Goal: Find specific page/section: Find specific page/section

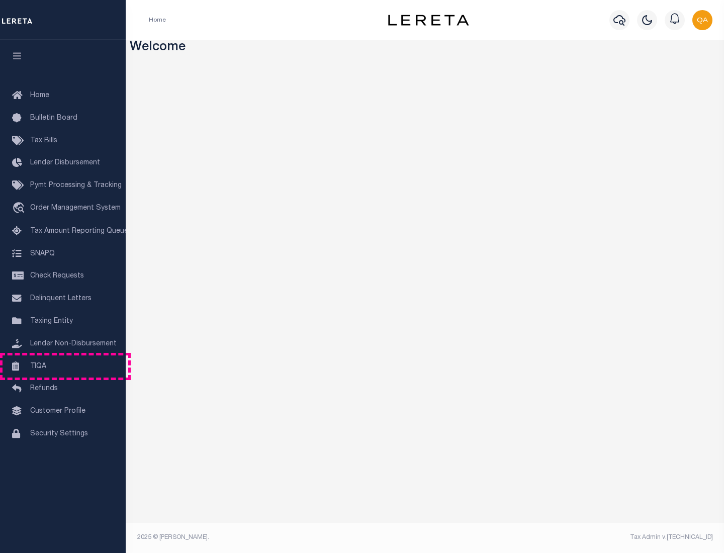
click at [63, 366] on link "TIQA" at bounding box center [63, 366] width 126 height 23
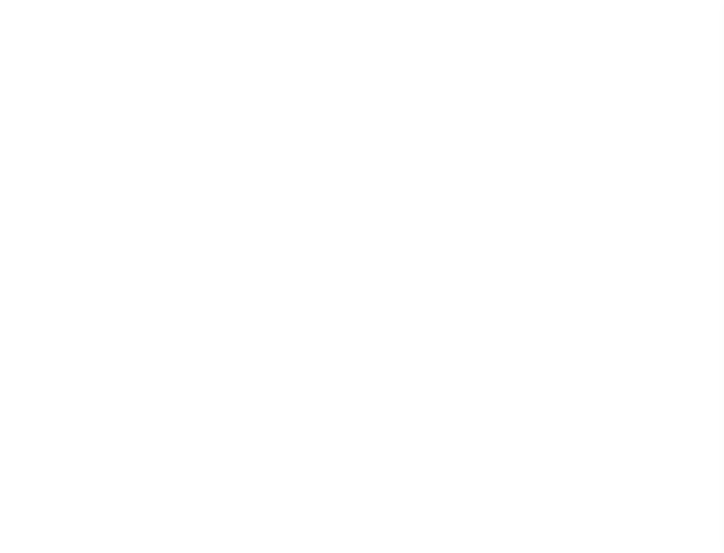
select select "200"
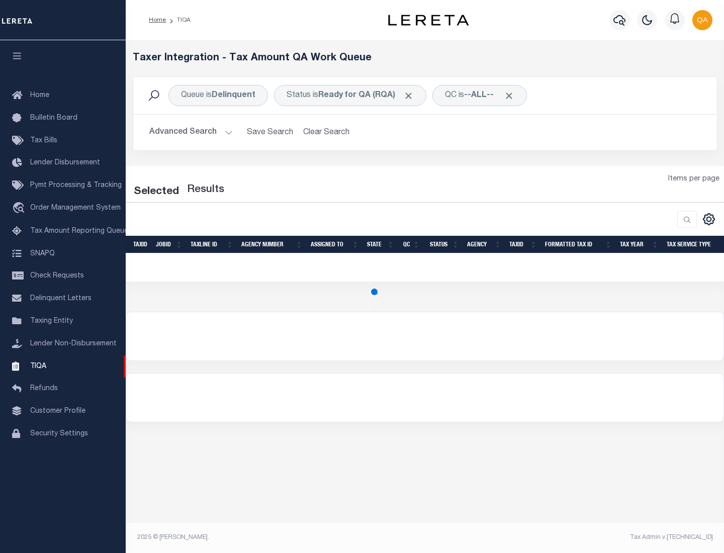
select select "200"
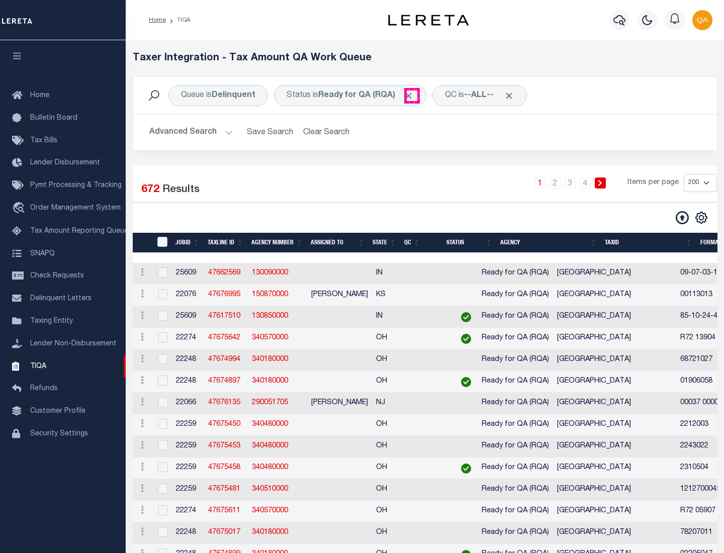
click at [412, 95] on span "Click to Remove" at bounding box center [408, 95] width 11 height 11
